Goal: Task Accomplishment & Management: Use online tool/utility

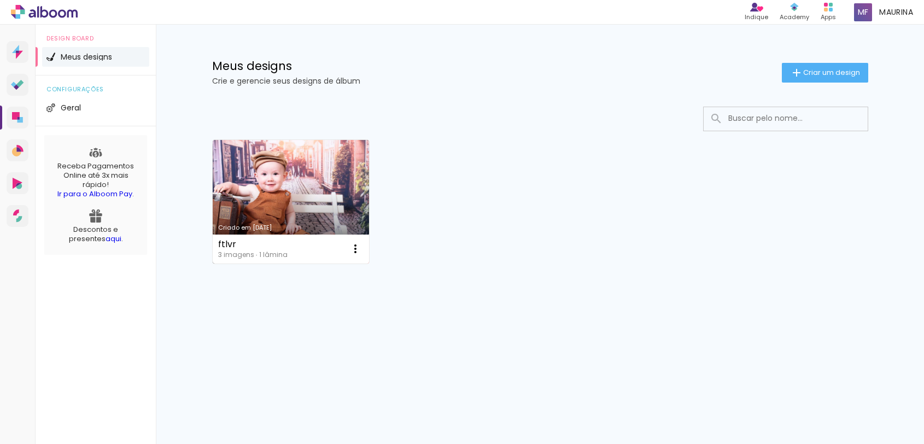
click at [299, 221] on link "Criado em [DATE]" at bounding box center [291, 202] width 157 height 124
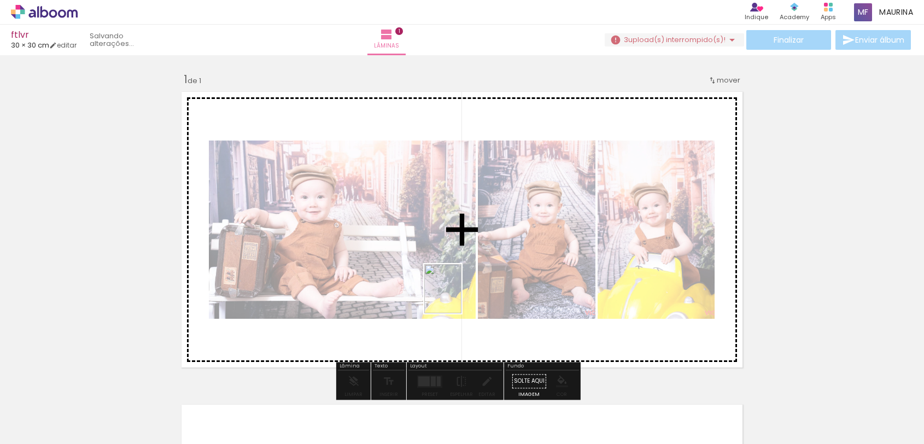
drag, startPoint x: 359, startPoint y: 435, endPoint x: 457, endPoint y: 297, distance: 169.3
click at [457, 297] on quentale-workspace at bounding box center [462, 222] width 924 height 444
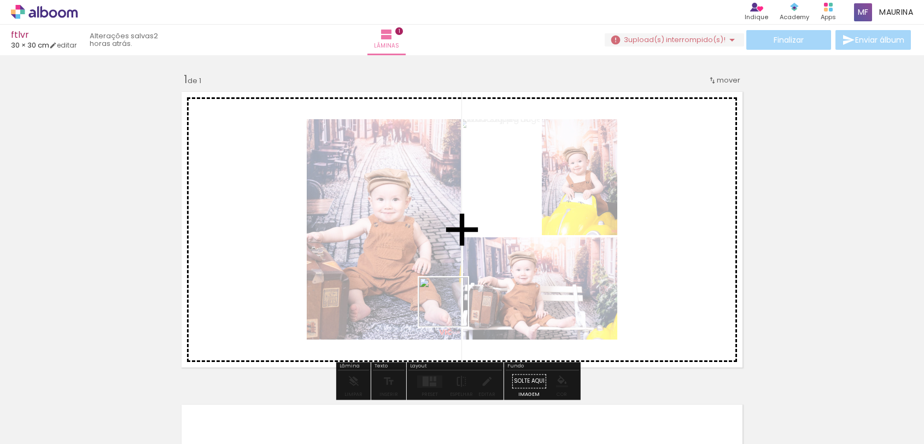
drag, startPoint x: 421, startPoint y: 400, endPoint x: 500, endPoint y: 394, distance: 79.5
click at [455, 308] on quentale-workspace at bounding box center [462, 222] width 924 height 444
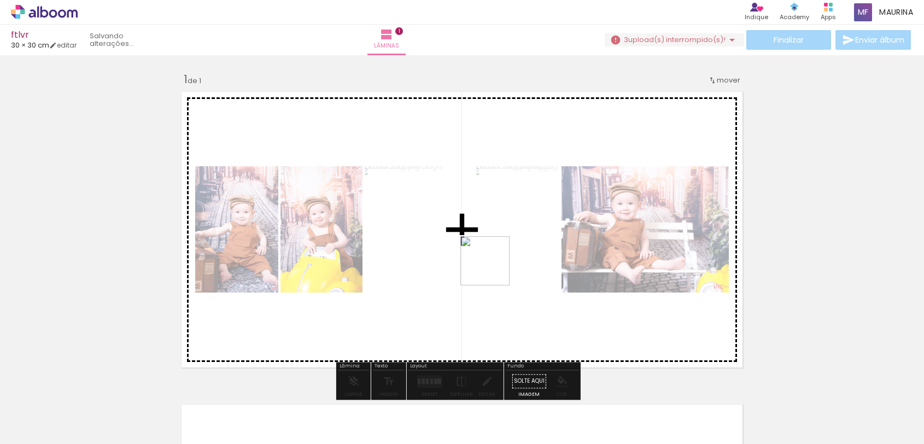
click at [493, 269] on quentale-workspace at bounding box center [462, 222] width 924 height 444
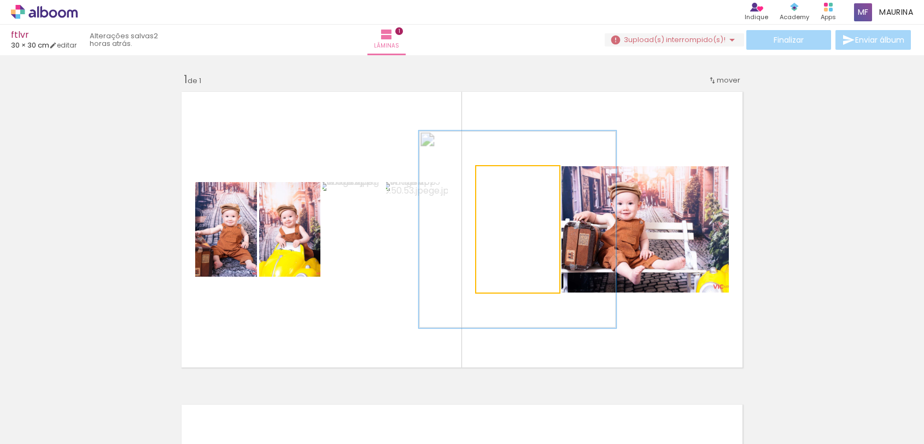
drag, startPoint x: 499, startPoint y: 178, endPoint x: 520, endPoint y: 175, distance: 21.6
click at [520, 175] on div at bounding box center [523, 178] width 10 height 10
drag, startPoint x: 519, startPoint y: 172, endPoint x: 500, endPoint y: 173, distance: 19.2
type paper-slider "111"
click at [500, 173] on div at bounding box center [501, 177] width 17 height 17
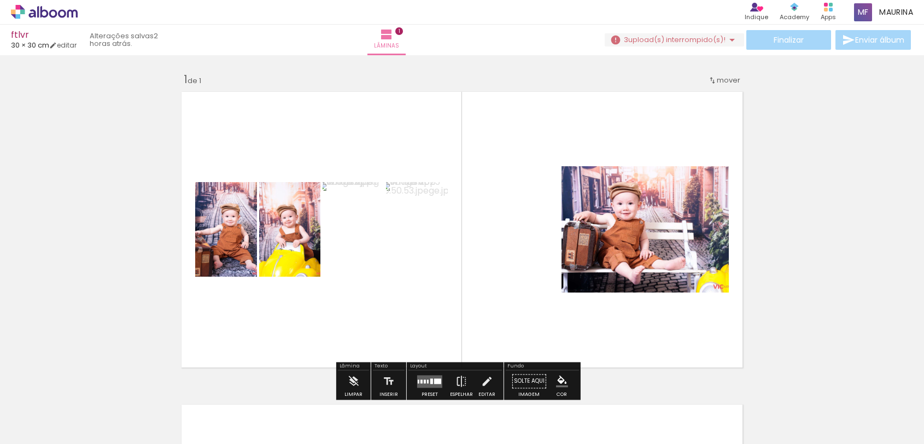
click at [521, 127] on quentale-layouter at bounding box center [462, 229] width 571 height 285
click at [722, 78] on span "mover" at bounding box center [729, 80] width 24 height 10
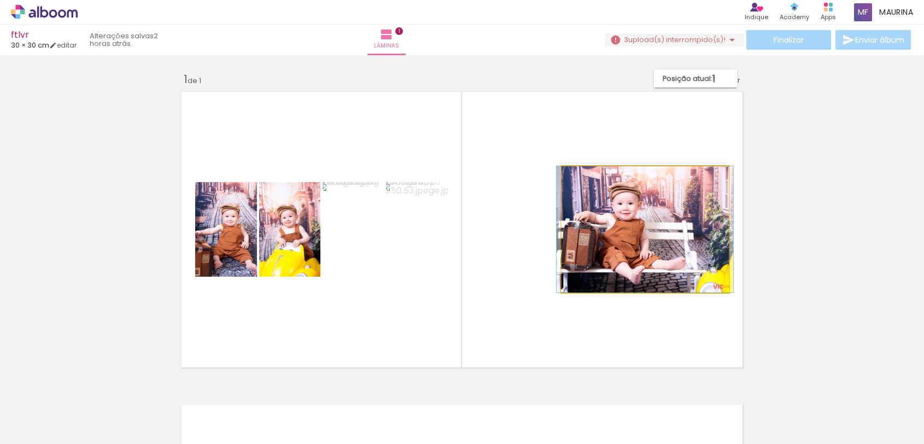
drag, startPoint x: 690, startPoint y: 186, endPoint x: 690, endPoint y: 155, distance: 31.7
click at [690, 155] on quentale-layouter at bounding box center [462, 229] width 571 height 285
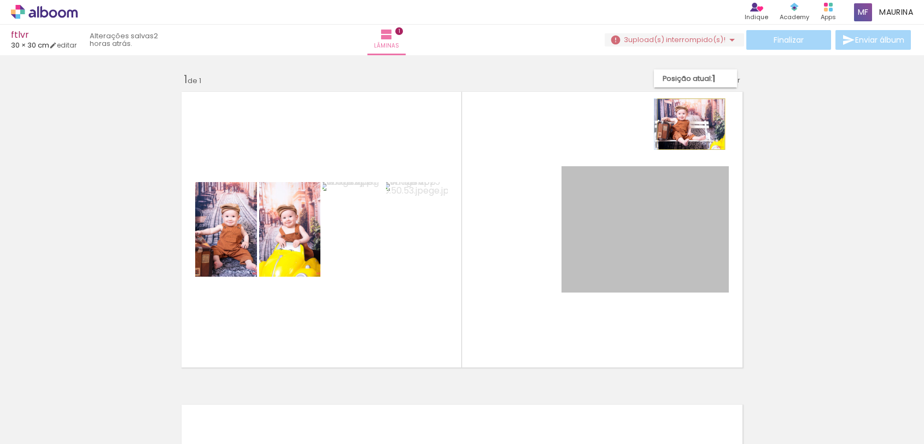
drag, startPoint x: 707, startPoint y: 182, endPoint x: 686, endPoint y: 124, distance: 61.5
click at [686, 124] on quentale-layouter at bounding box center [462, 229] width 571 height 285
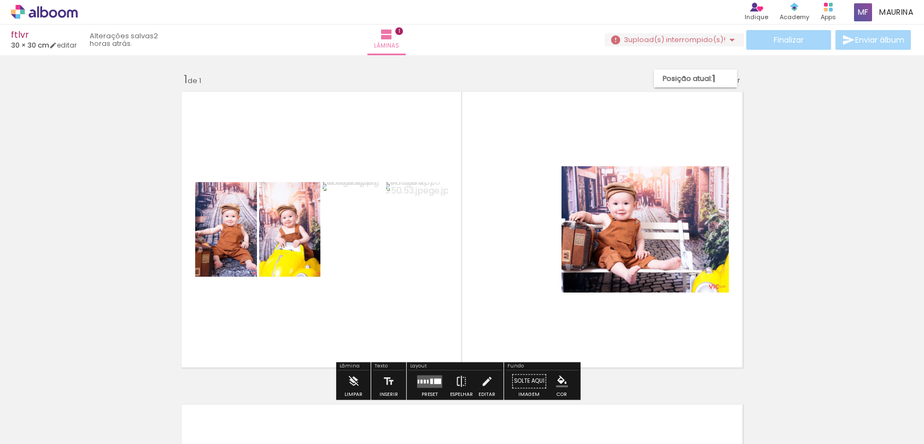
click at [438, 369] on div "Layout" at bounding box center [454, 366] width 93 height 7
click at [427, 370] on div at bounding box center [430, 381] width 30 height 22
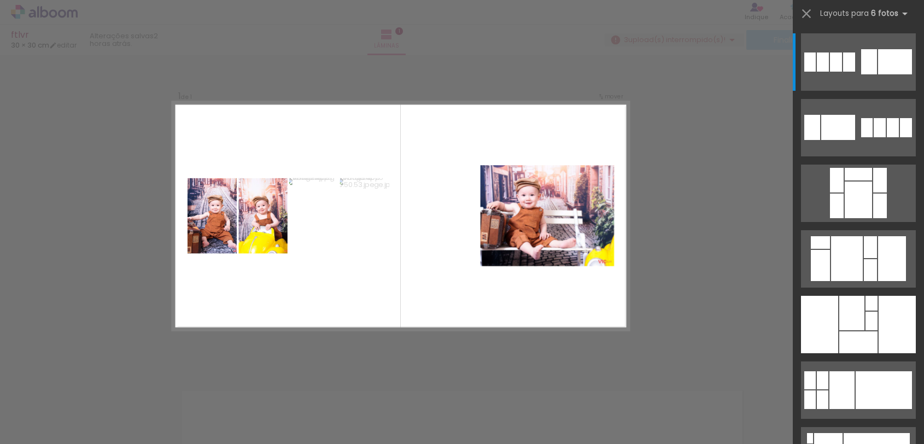
scroll to position [14, 0]
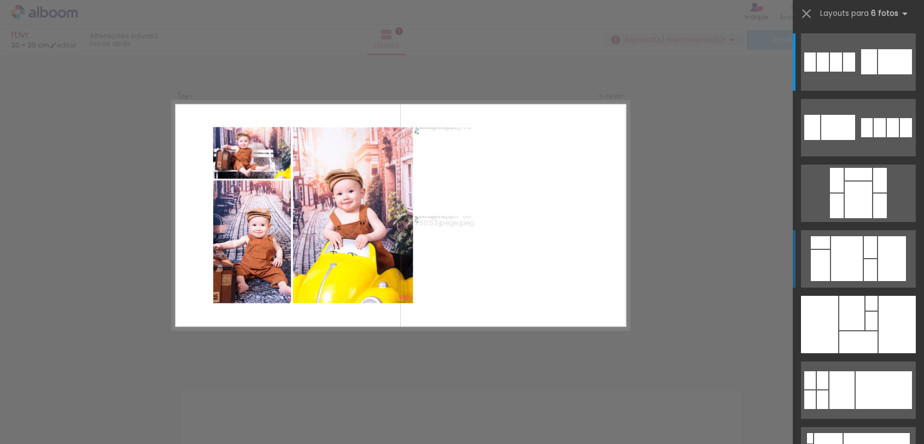
click at [878, 275] on div at bounding box center [892, 258] width 28 height 45
